Goal: Task Accomplishment & Management: Manage account settings

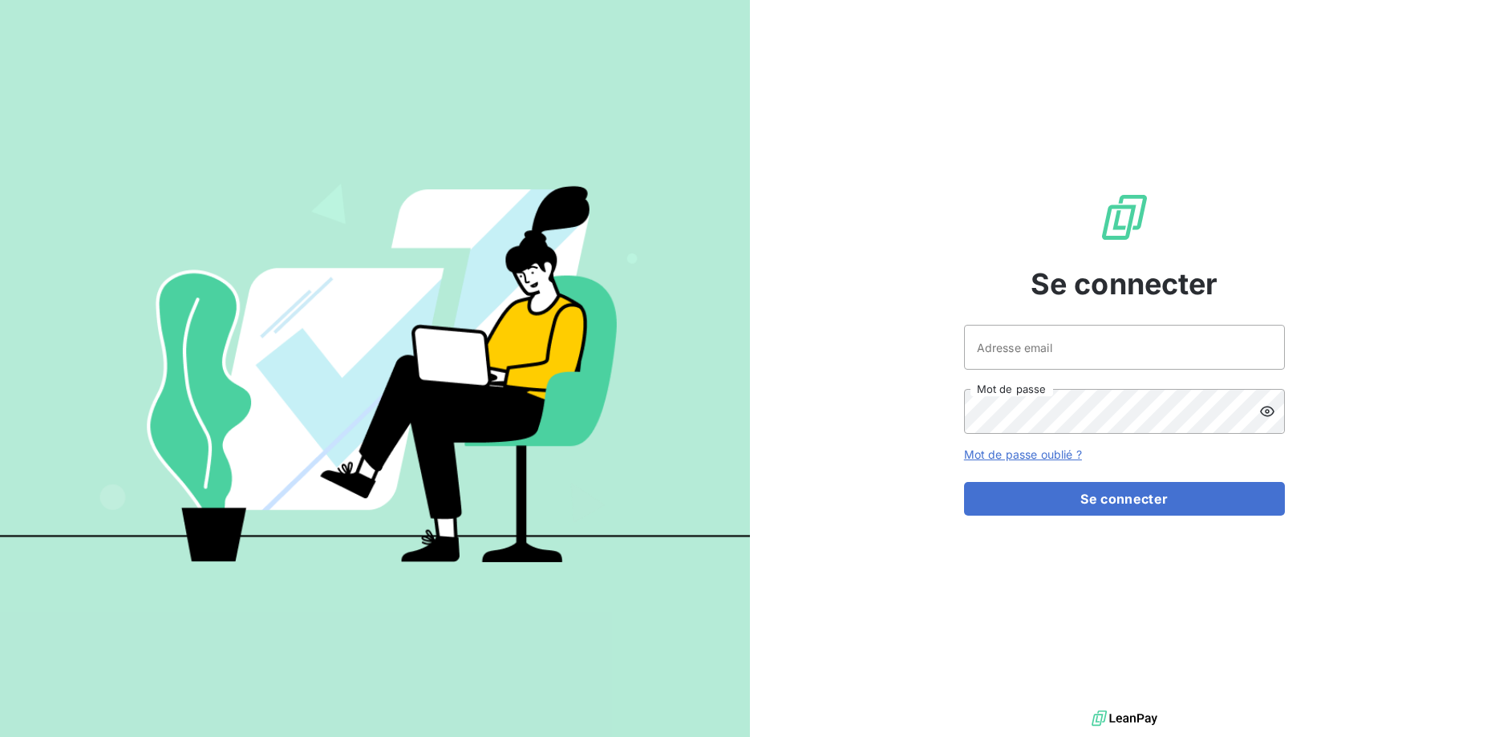
drag, startPoint x: 698, startPoint y: 379, endPoint x: 686, endPoint y: 385, distance: 14.0
drag, startPoint x: 601, startPoint y: 382, endPoint x: 533, endPoint y: 388, distance: 67.6
click at [1127, 340] on input "Adresse email" at bounding box center [1124, 347] width 321 height 45
type input "[EMAIL_ADDRESS][DOMAIN_NAME]"
click at [964, 482] on button "Se connecter" at bounding box center [1124, 499] width 321 height 34
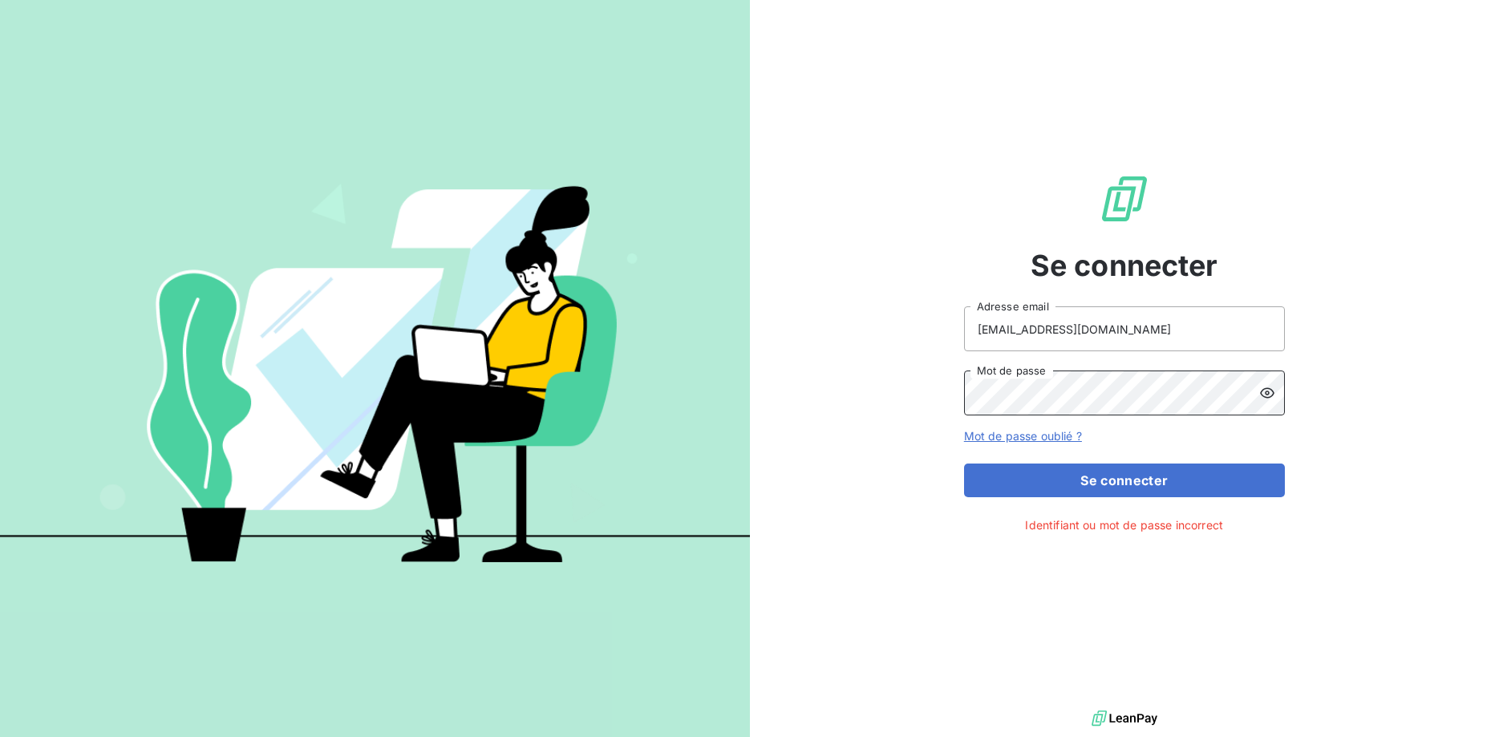
click at [964, 463] on button "Se connecter" at bounding box center [1124, 480] width 321 height 34
click at [1115, 474] on button "Se connecter" at bounding box center [1124, 480] width 321 height 34
click at [1275, 390] on div at bounding box center [1272, 392] width 26 height 45
click at [964, 463] on button "Se connecter" at bounding box center [1124, 480] width 321 height 34
click at [1136, 479] on button "Se connecter" at bounding box center [1124, 480] width 321 height 34
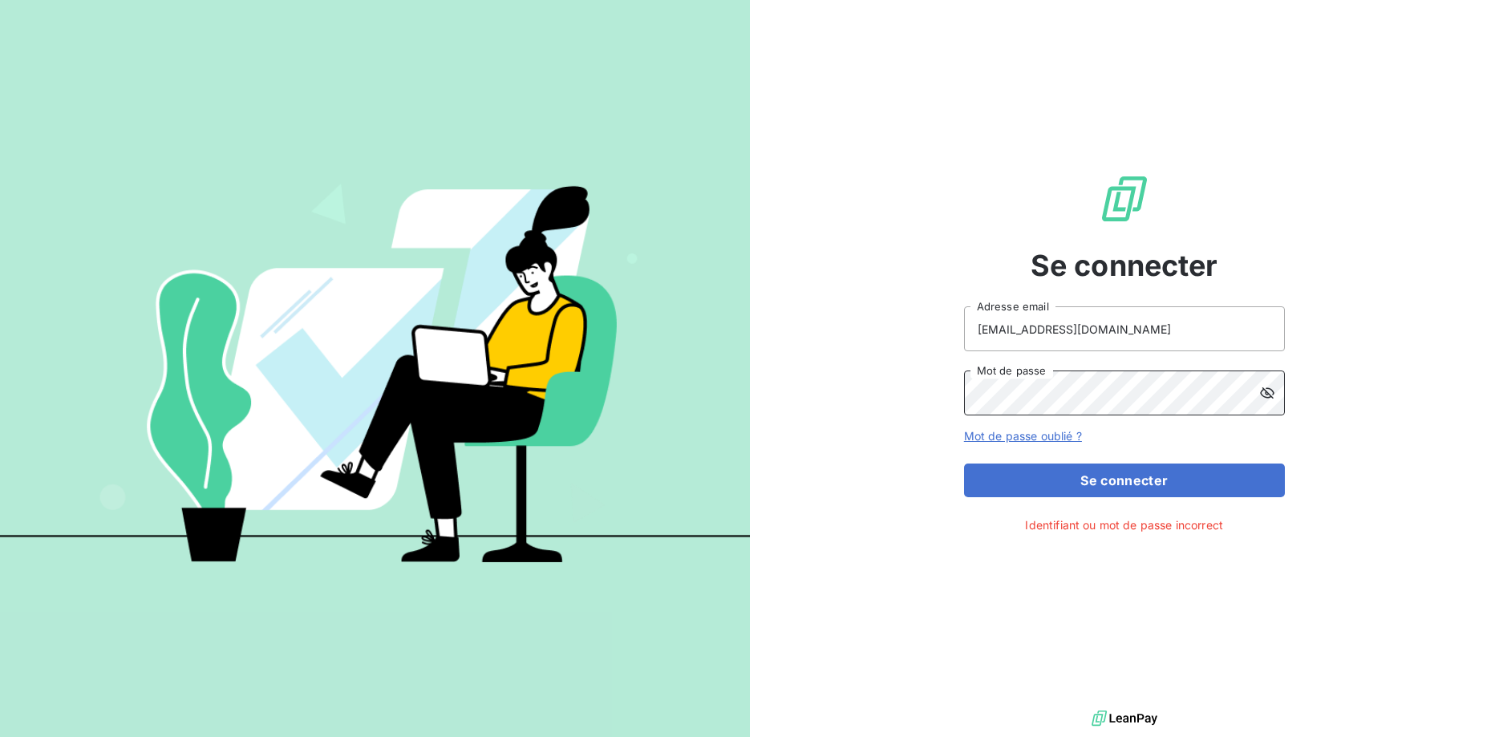
click at [964, 463] on button "Se connecter" at bounding box center [1124, 480] width 321 height 34
click at [1147, 475] on button "Se connecter" at bounding box center [1124, 480] width 321 height 34
click at [964, 463] on button "Se connecter" at bounding box center [1124, 480] width 321 height 34
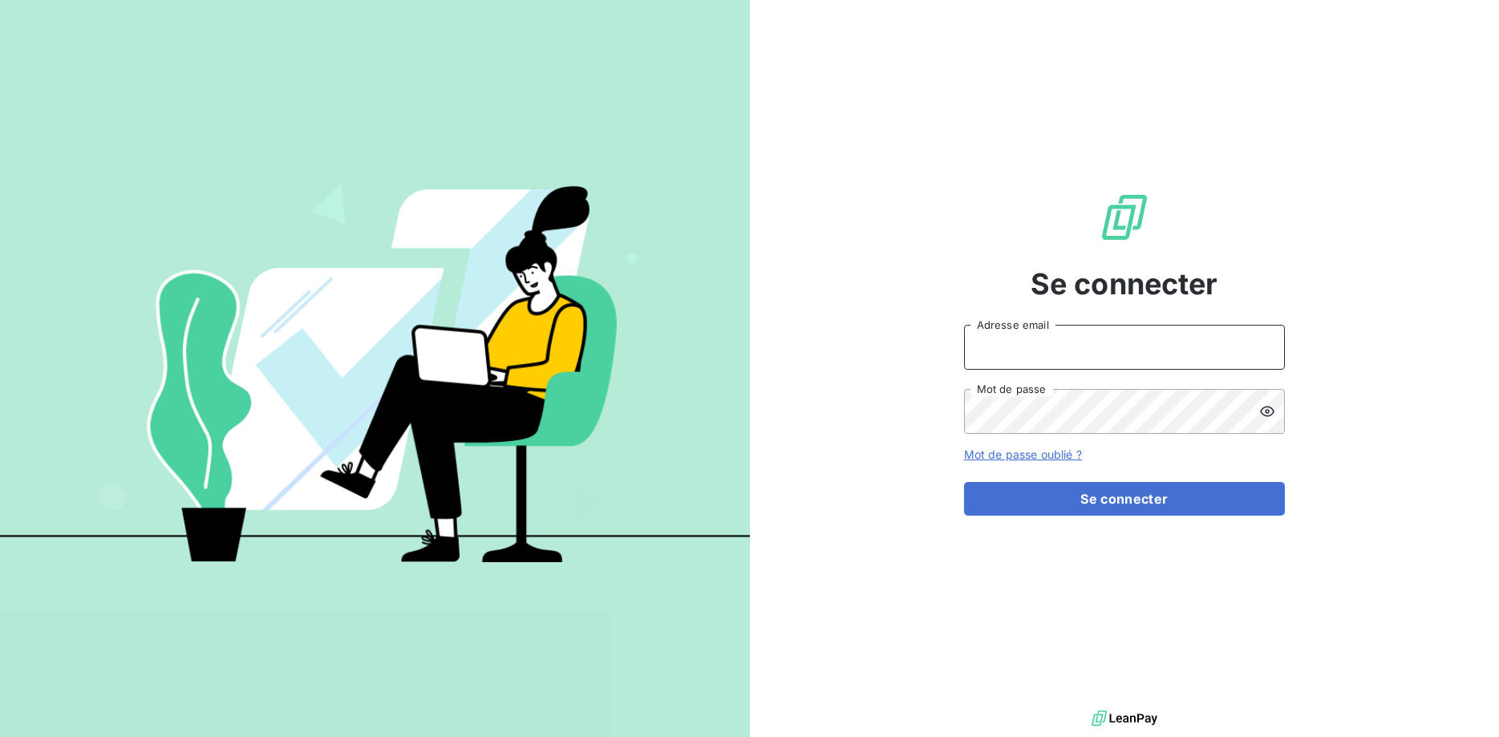
click at [1022, 352] on input "Adresse email" at bounding box center [1124, 347] width 321 height 45
type input "[EMAIL_ADDRESS][DOMAIN_NAME]"
click at [964, 482] on button "Se connecter" at bounding box center [1124, 499] width 321 height 34
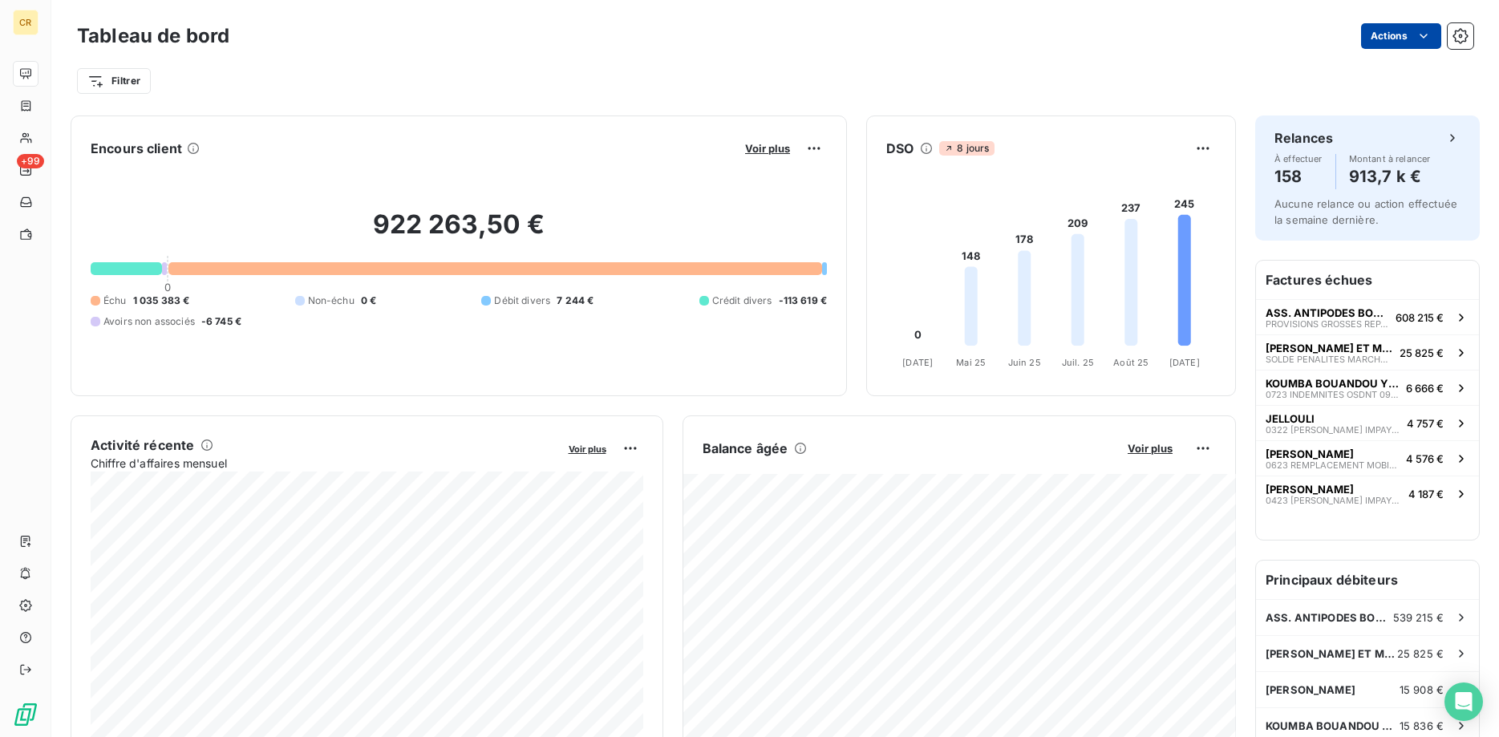
click at [1425, 34] on html "CR +99 Tableau de bord Actions Filtrer Encours client Voir plus 922 263,50 € 0 …" at bounding box center [749, 368] width 1499 height 737
click at [1010, 59] on html "CR +99 Tableau de bord Actions Exporter le tableau de bord Filtrer Encours clie…" at bounding box center [749, 368] width 1499 height 737
click at [1427, 36] on html "CR +99 Tableau de bord Actions Exporter le tableau de bord Filtrer Encours clie…" at bounding box center [749, 368] width 1499 height 737
click at [589, 44] on html "CR +99 Tableau de bord Actions Filtrer Encours client Voir plus 922 263,50 € 0 …" at bounding box center [749, 368] width 1499 height 737
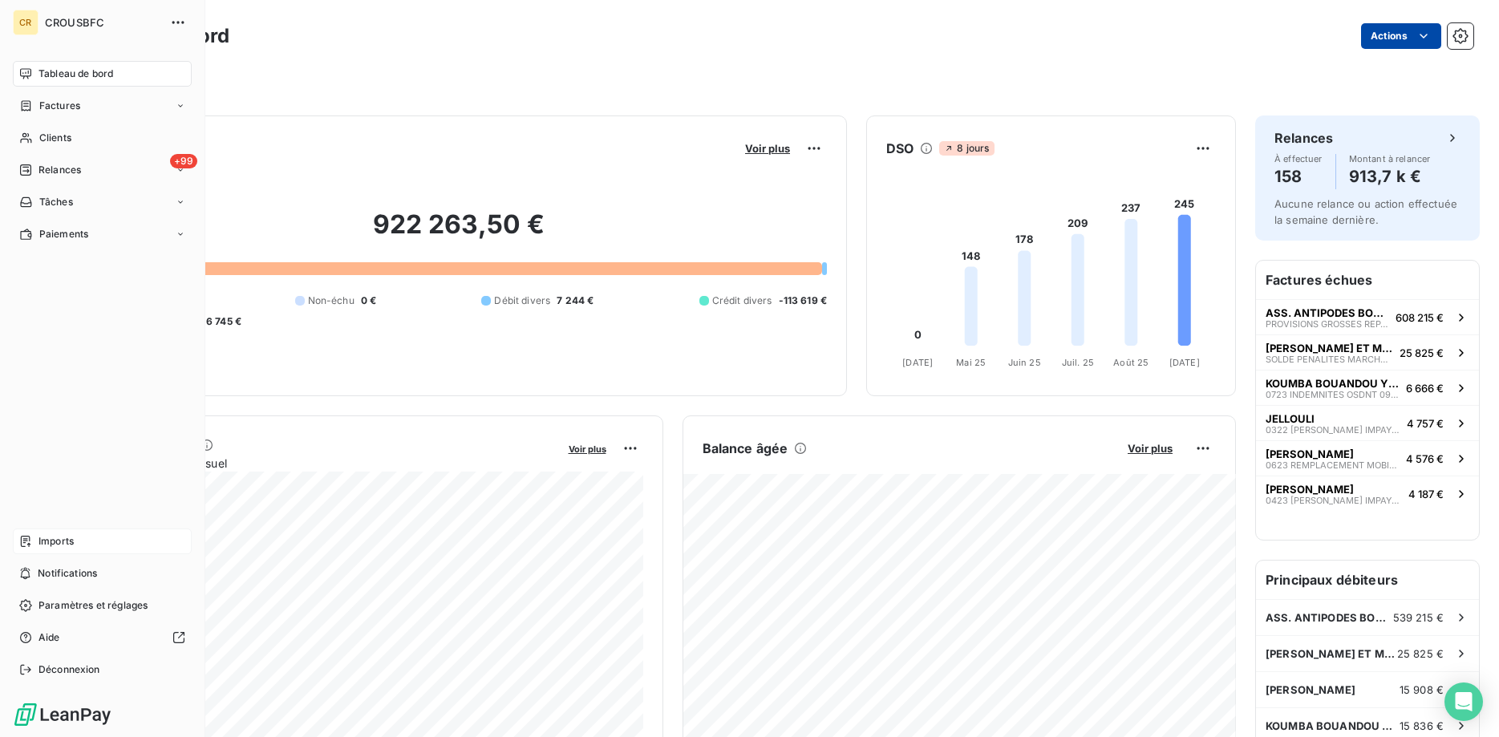
click at [55, 540] on span "Imports" at bounding box center [55, 541] width 35 height 14
